Goal: Check status: Check status

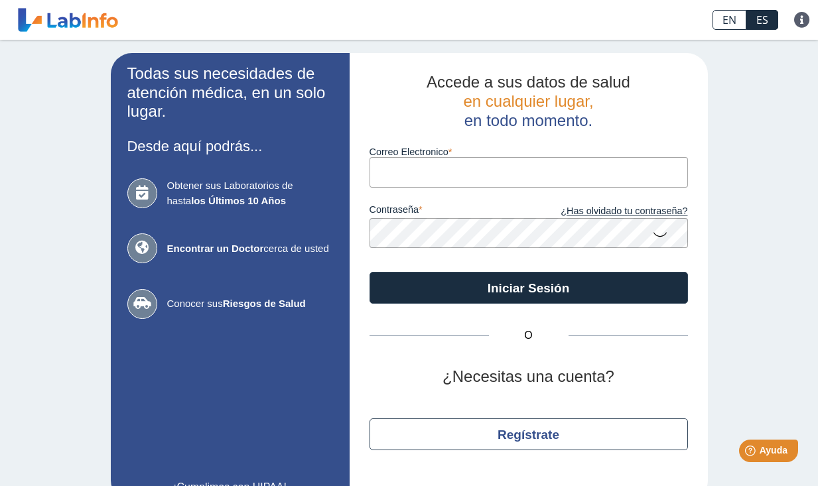
type input "[EMAIL_ADDRESS][DOMAIN_NAME]"
click at [523, 287] on button "Iniciar Sesión" at bounding box center [528, 288] width 318 height 32
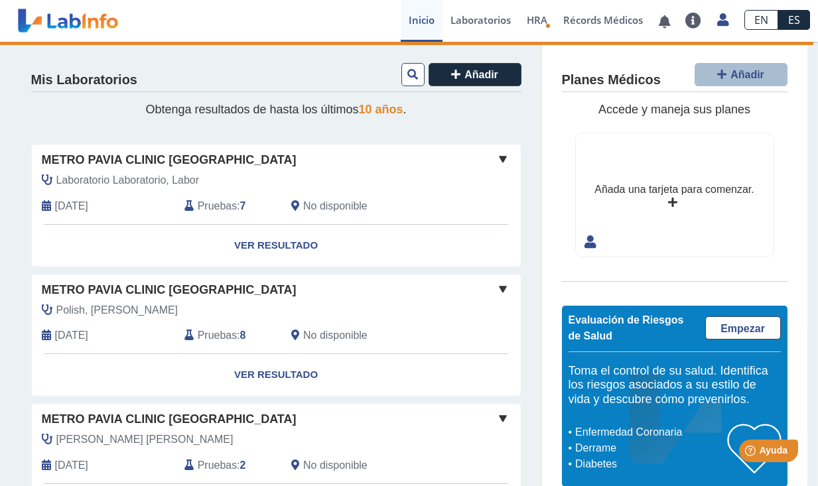
click at [241, 13] on div "Loading... Preguntas Frecuentes Política de privacidad Perfil Configuración de …" at bounding box center [255, 21] width 265 height 40
click at [269, 243] on link "Ver Resultado" at bounding box center [276, 246] width 489 height 42
click at [258, 368] on link "Ver Resultado" at bounding box center [276, 375] width 489 height 42
click at [143, 156] on span "Metro Pavia Clinic [GEOGRAPHIC_DATA]" at bounding box center [169, 160] width 255 height 18
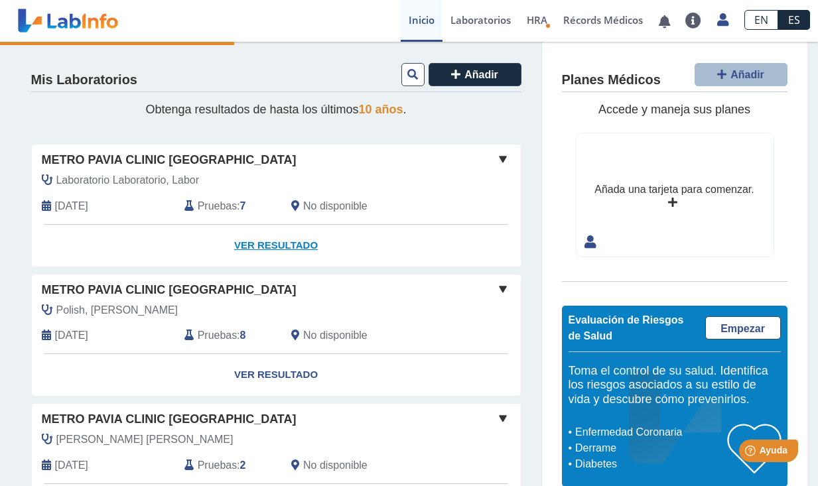
click at [273, 248] on link "Ver Resultado" at bounding box center [276, 246] width 489 height 42
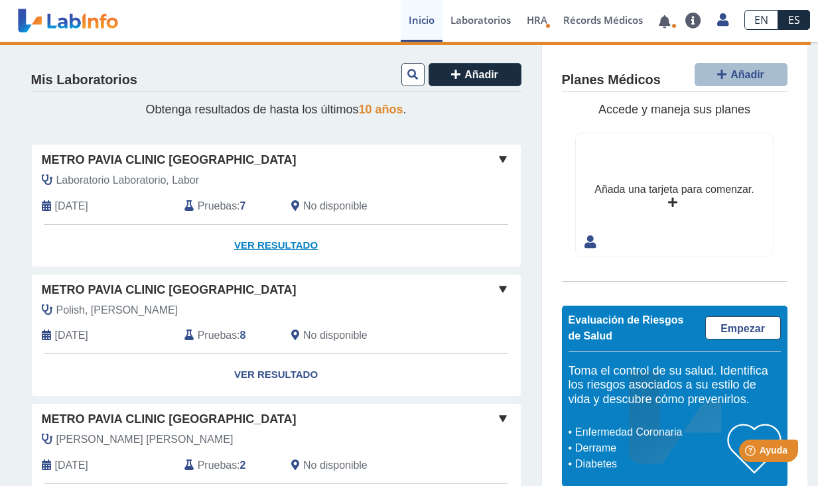
click at [263, 247] on link "Ver Resultado" at bounding box center [276, 246] width 489 height 42
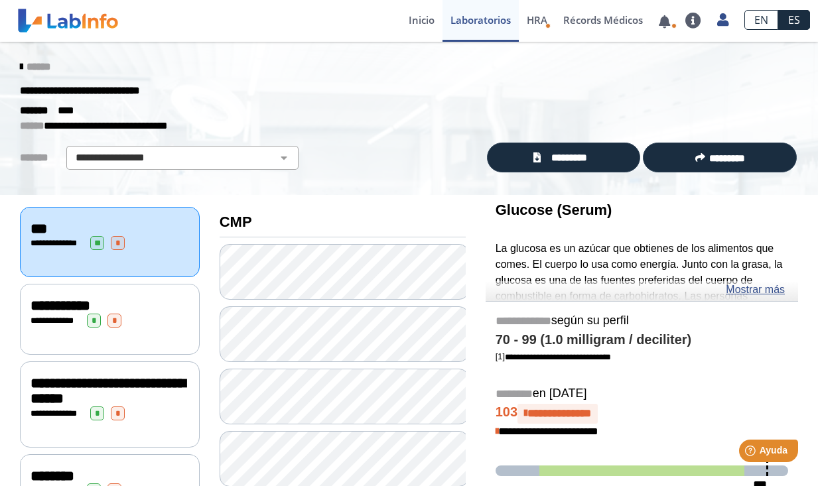
click at [62, 403] on span "**********" at bounding box center [108, 391] width 155 height 31
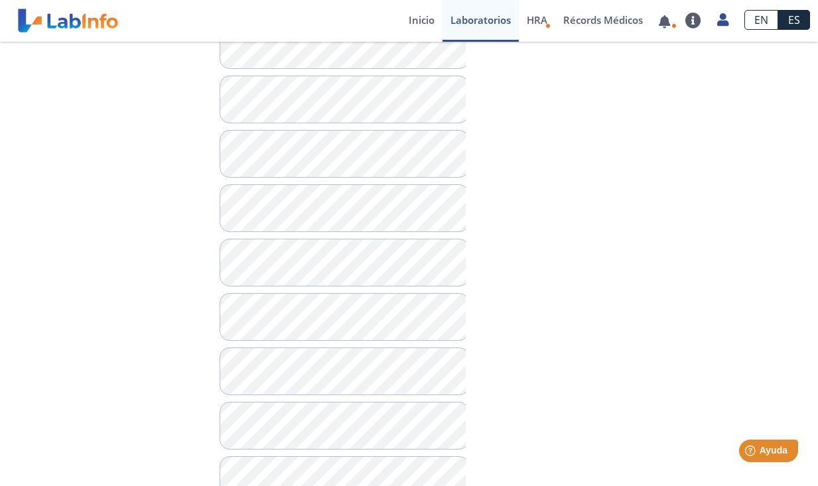
scroll to position [809, 0]
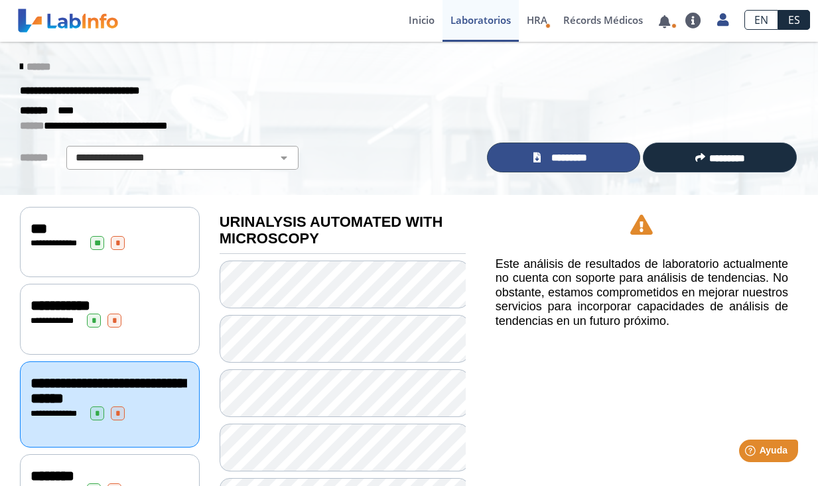
click at [549, 159] on span "*********" at bounding box center [569, 158] width 49 height 15
